Goal: Information Seeking & Learning: Learn about a topic

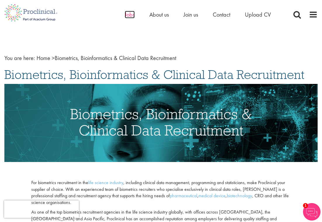
click at [130, 15] on span "Jobs" at bounding box center [130, 15] width 10 height 8
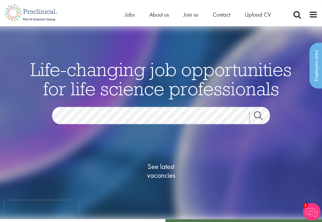
click at [163, 175] on span "See latest vacancies" at bounding box center [161, 172] width 58 height 18
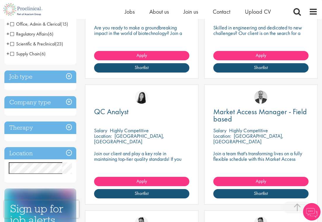
scroll to position [177, 0]
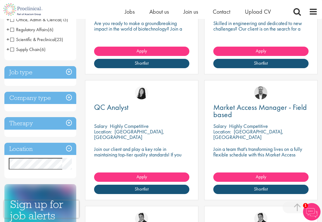
click at [70, 123] on h3 "Therapy" at bounding box center [40, 123] width 72 height 13
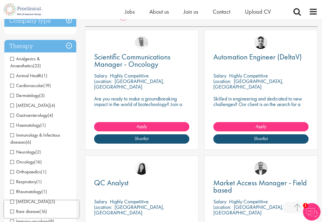
scroll to position [99, 0]
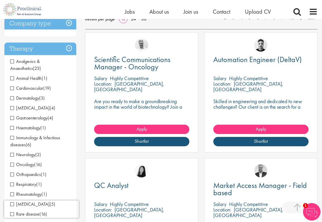
click at [68, 50] on h3 "Therapy" at bounding box center [40, 49] width 72 height 13
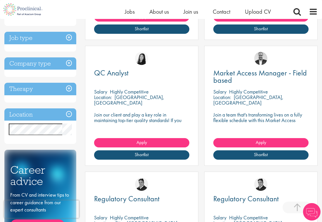
scroll to position [212, 0]
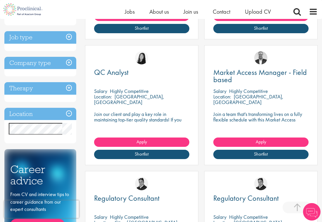
click at [69, 62] on h3 "Company type" at bounding box center [40, 63] width 72 height 13
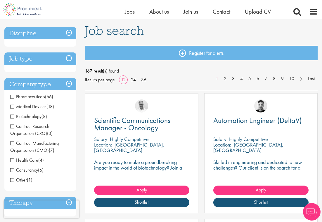
scroll to position [48, 0]
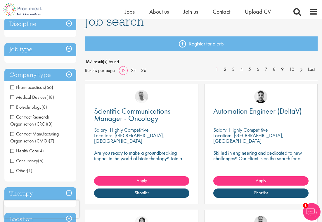
click at [69, 72] on h3 "Company type" at bounding box center [40, 75] width 72 height 13
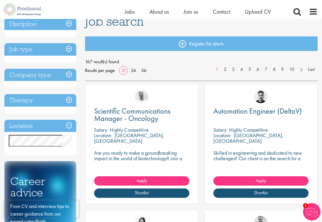
click at [69, 47] on h3 "Job type" at bounding box center [40, 49] width 72 height 13
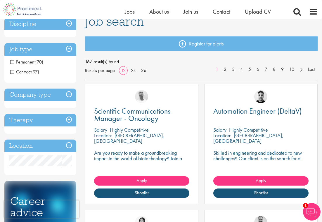
click at [69, 47] on h3 "Job type" at bounding box center [40, 49] width 72 height 13
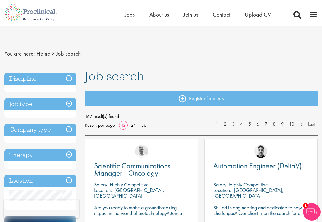
scroll to position [0, 0]
click at [67, 76] on h3 "Discipline" at bounding box center [40, 79] width 72 height 13
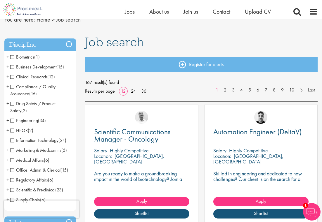
scroll to position [27, 0]
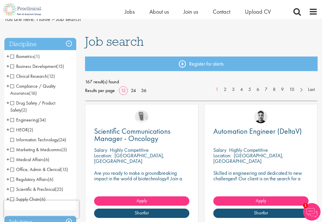
click at [38, 76] on span "Clinical Research" at bounding box center [28, 76] width 37 height 6
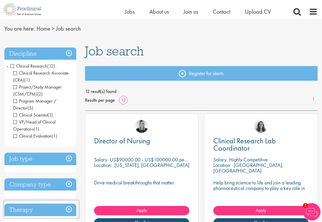
scroll to position [17, 0]
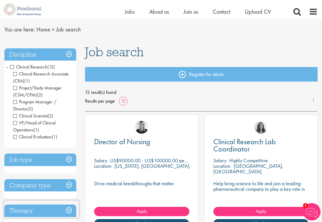
click at [13, 67] on span "Clinical Research" at bounding box center [28, 67] width 37 height 6
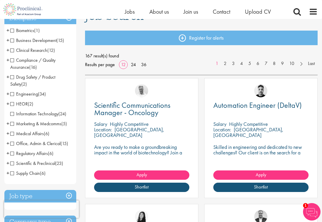
scroll to position [56, 0]
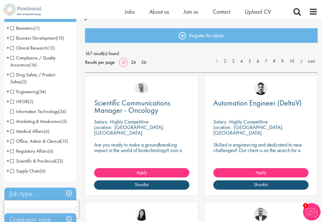
click at [12, 111] on span "Information Technology" at bounding box center [34, 112] width 48 height 6
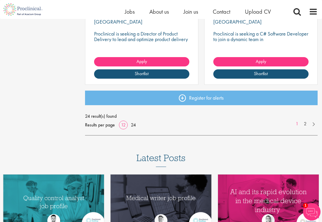
scroll to position [792, 0]
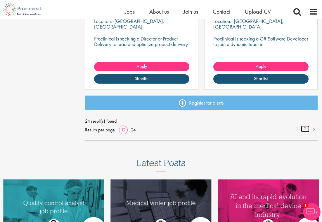
click at [305, 128] on link "2" at bounding box center [305, 129] width 8 height 7
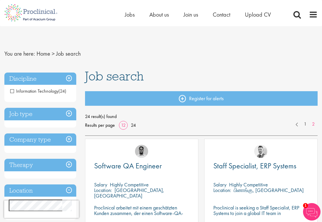
click at [12, 92] on span "Information Technology" at bounding box center [34, 91] width 48 height 6
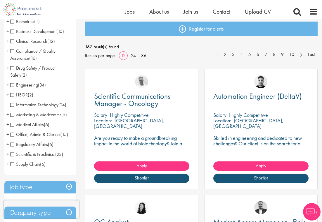
scroll to position [63, 0]
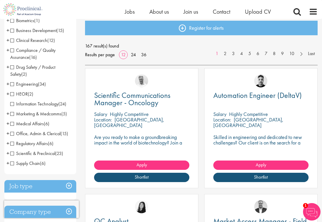
click at [12, 135] on span "Office, Admin & Clerical" at bounding box center [35, 134] width 50 height 6
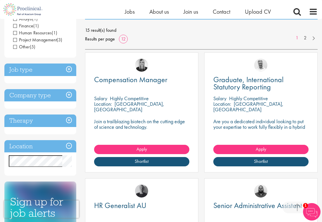
scroll to position [70, 0]
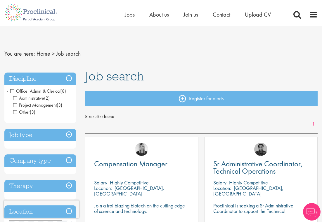
click at [12, 91] on span "Office, Admin & Clerical" at bounding box center [35, 91] width 50 height 6
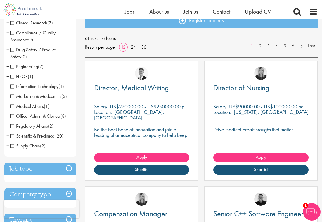
scroll to position [71, 0]
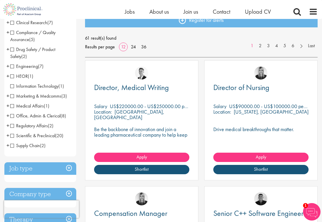
click at [8, 126] on span "+" at bounding box center [7, 125] width 3 height 9
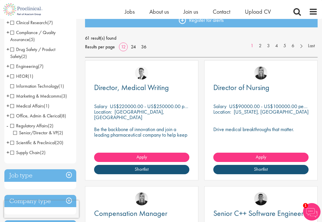
click at [8, 126] on span "-" at bounding box center [7, 125] width 2 height 9
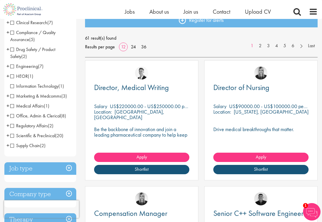
click at [9, 126] on span "+" at bounding box center [7, 125] width 3 height 9
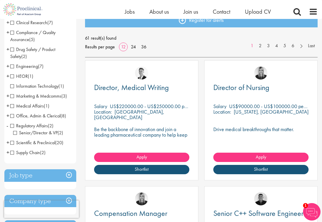
click at [9, 126] on li "Regulatory Affairs (2) - + Senior/Director & VP (2)" at bounding box center [40, 129] width 72 height 17
click at [8, 127] on span "-" at bounding box center [7, 125] width 2 height 9
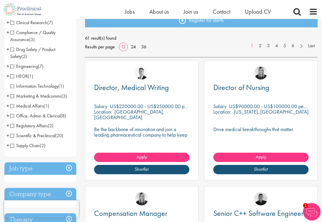
click at [7, 135] on span "+" at bounding box center [7, 135] width 3 height 9
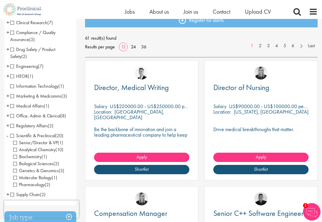
click at [7, 135] on span "-" at bounding box center [7, 135] width 2 height 9
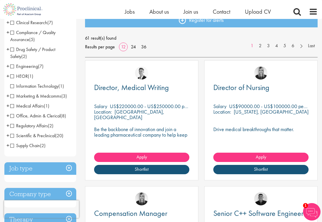
click at [8, 116] on span "+" at bounding box center [7, 115] width 3 height 9
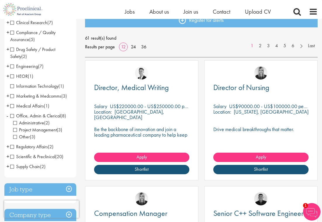
click at [8, 116] on span "-" at bounding box center [7, 115] width 2 height 9
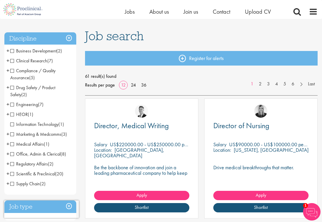
scroll to position [32, 0]
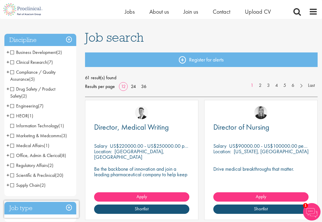
click at [8, 62] on span "+" at bounding box center [7, 62] width 3 height 9
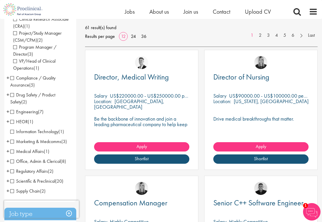
scroll to position [83, 0]
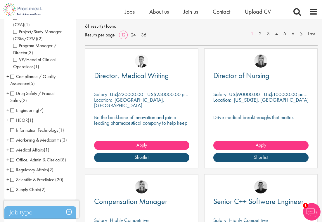
click at [8, 110] on span "+" at bounding box center [7, 110] width 3 height 9
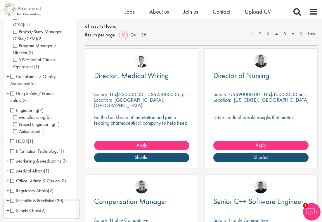
click at [8, 110] on span "-" at bounding box center [7, 110] width 2 height 9
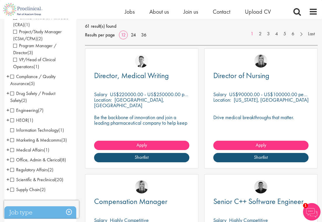
click at [8, 120] on span "+" at bounding box center [7, 120] width 3 height 9
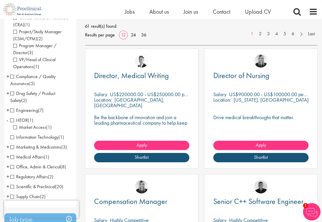
click at [8, 120] on span "-" at bounding box center [7, 120] width 2 height 9
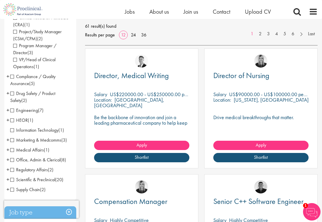
click at [7, 150] on span "+" at bounding box center [7, 150] width 3 height 9
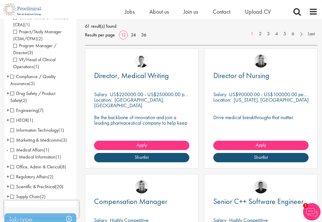
click at [7, 150] on span "-" at bounding box center [7, 150] width 2 height 9
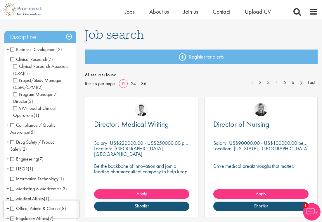
scroll to position [32, 0]
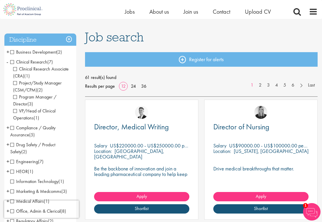
click at [17, 84] on span "Project/Study Manager (CSM/CPM)" at bounding box center [37, 86] width 48 height 13
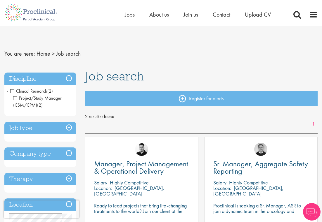
click at [15, 98] on span "Project/Study Manager (CSM/CPM)" at bounding box center [37, 101] width 48 height 13
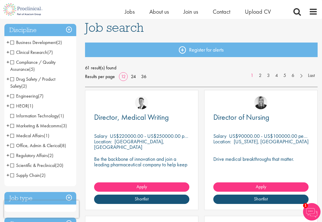
scroll to position [43, 0]
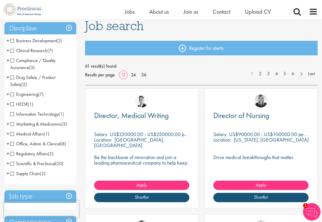
click at [13, 145] on span "Office, Admin & Clerical" at bounding box center [35, 144] width 50 height 6
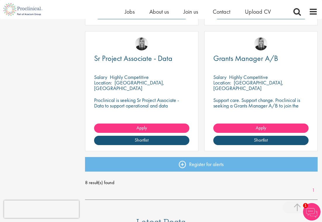
scroll to position [477, 0]
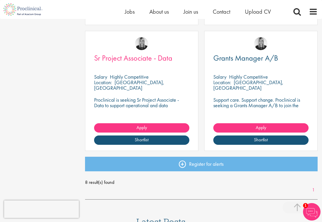
click at [137, 55] on span "Sr Project Associate - Data" at bounding box center [133, 58] width 78 height 10
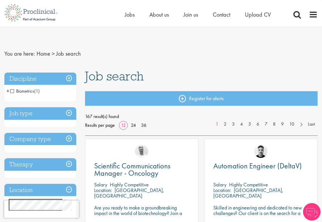
scroll to position [27, 0]
